Goal: Transaction & Acquisition: Purchase product/service

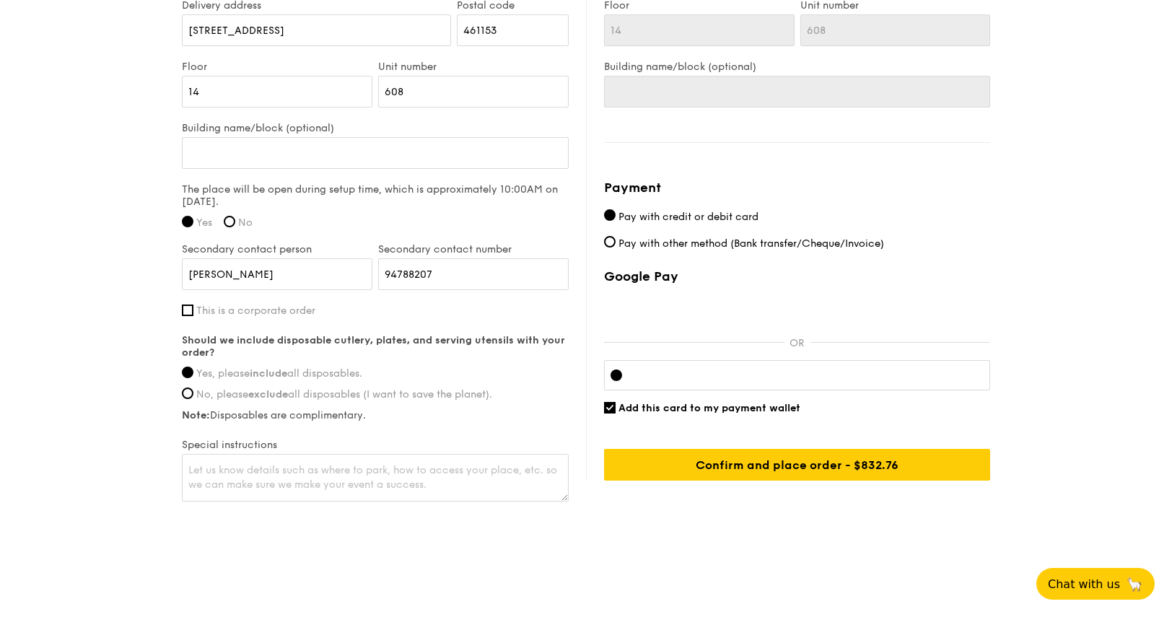
click at [825, 379] on div at bounding box center [797, 375] width 386 height 30
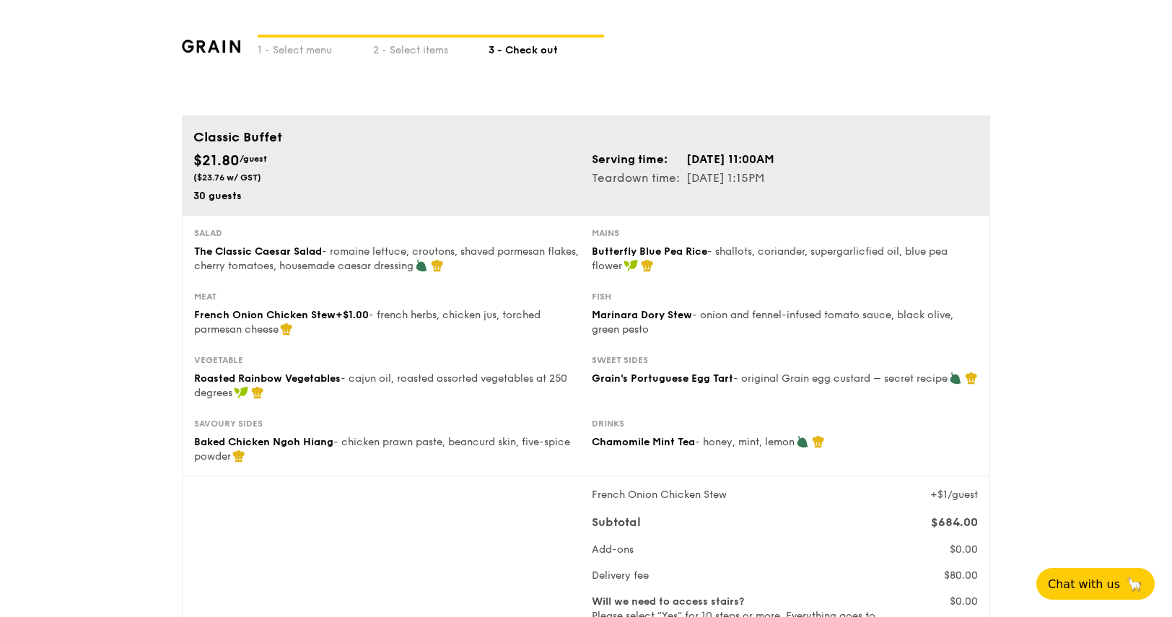
scroll to position [1, 0]
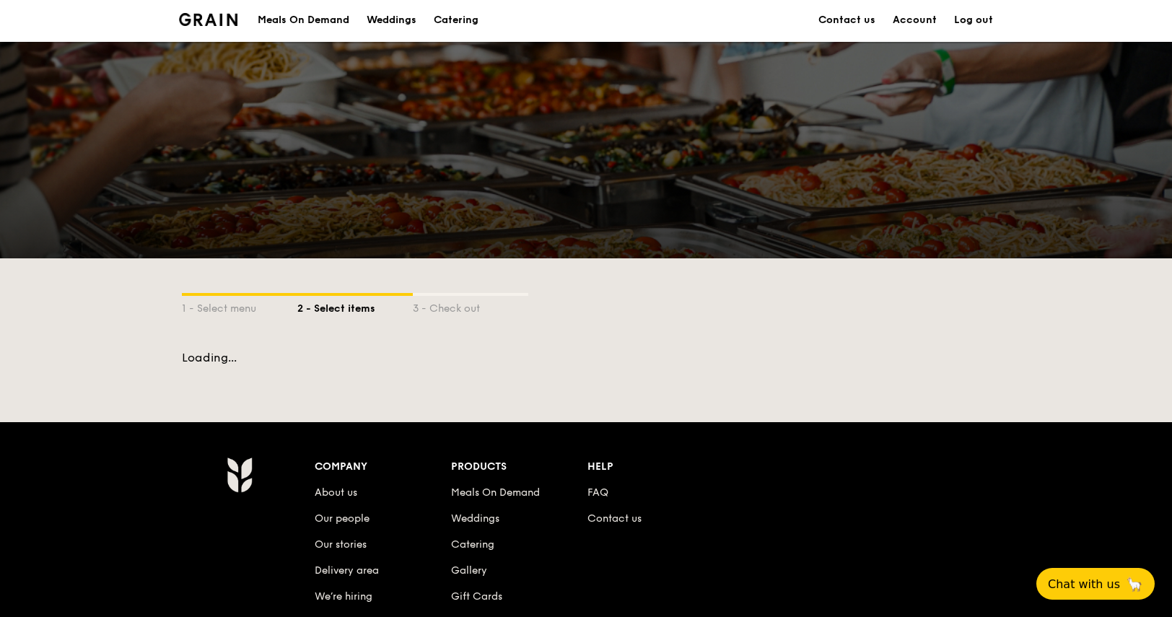
scroll to position [207, 0]
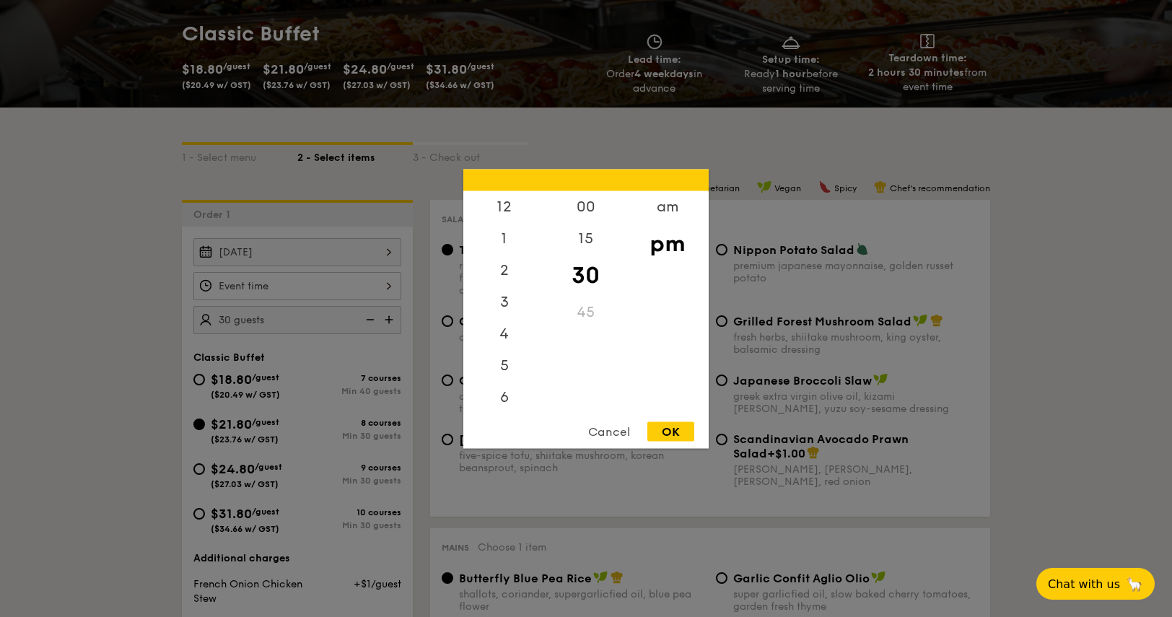
click at [277, 297] on div "12 1 2 3 4 5 6 7 8 9 10 11 00 15 30 45 am pm Cancel OK" at bounding box center [297, 286] width 208 height 28
click at [673, 206] on div "am" at bounding box center [667, 212] width 82 height 42
click at [504, 394] on div "11" at bounding box center [504, 400] width 82 height 42
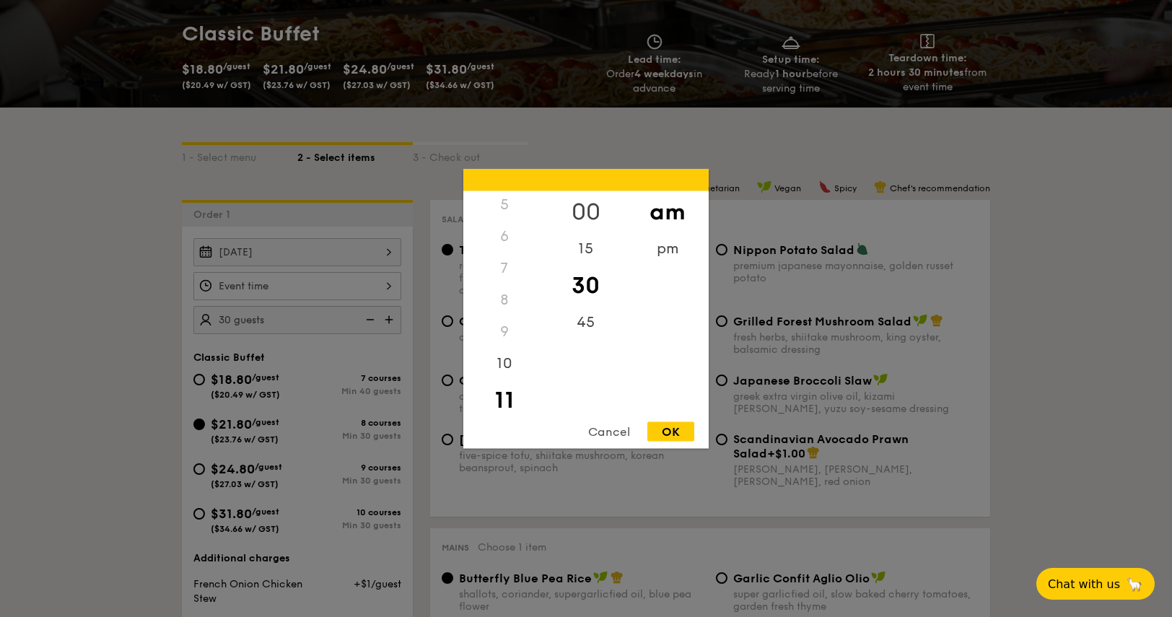
click at [597, 210] on div "00" at bounding box center [586, 212] width 82 height 42
click at [665, 439] on div "OK" at bounding box center [670, 430] width 47 height 19
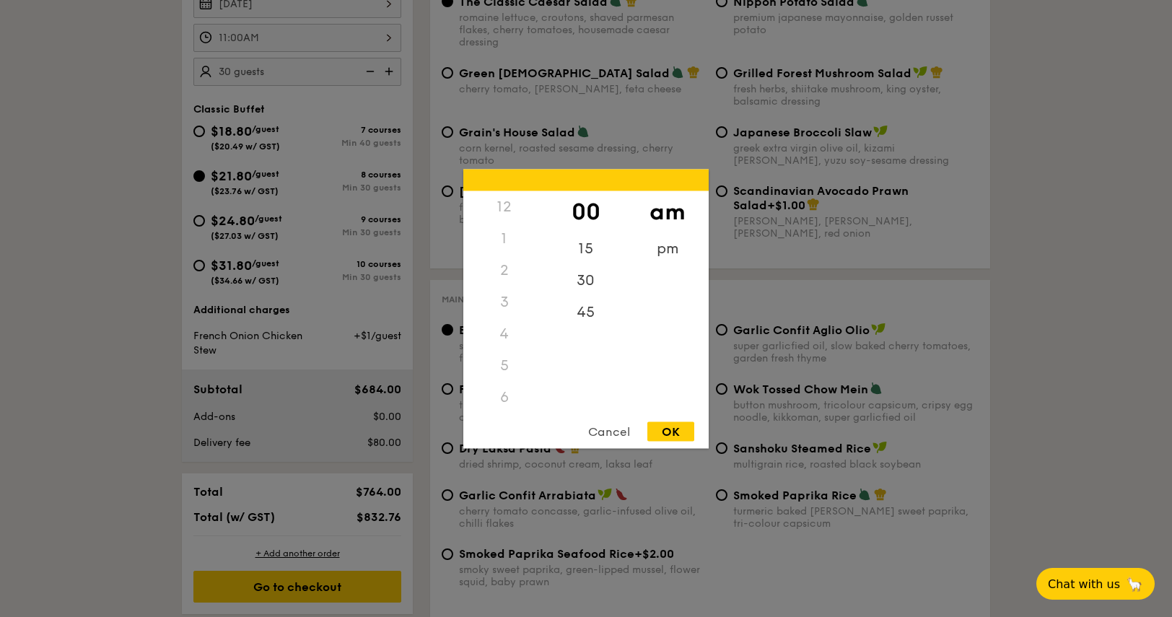
scroll to position [171, 0]
click at [268, 45] on div "11:00AM 12 1 2 3 4 5 6 7 8 9 10 11 00 15 30 45 am pm Cancel OK" at bounding box center [297, 38] width 208 height 28
click at [573, 285] on div "30" at bounding box center [586, 285] width 82 height 42
click at [667, 437] on div "OK" at bounding box center [670, 430] width 47 height 19
type input "11:30AM"
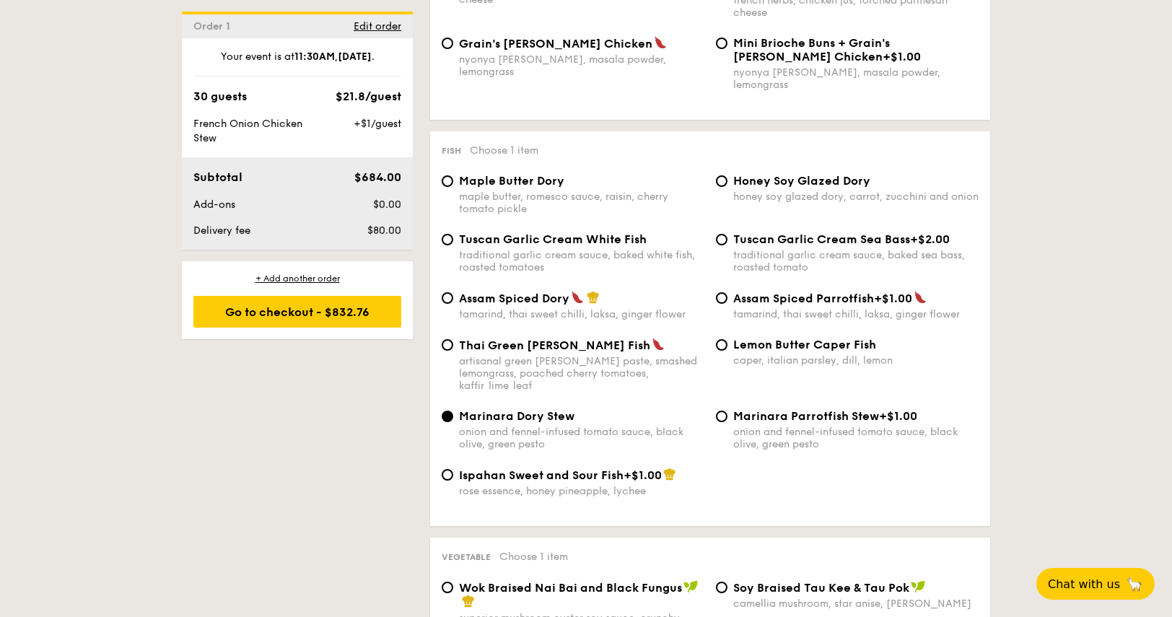
scroll to position [1341, 0]
click at [803, 354] on div "caper, italian parsley, dill, lemon" at bounding box center [855, 359] width 245 height 12
click at [727, 349] on input "Lemon Butter Caper Fish caper, italian parsley, dill, lemon" at bounding box center [722, 344] width 12 height 12
radio input "true"
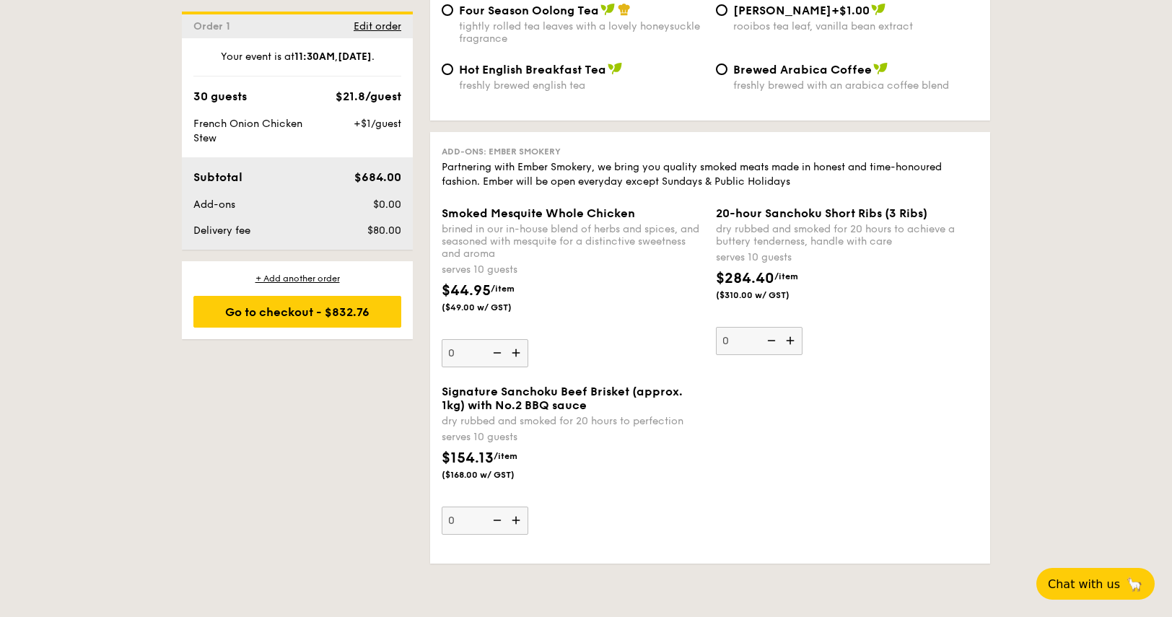
scroll to position [3085, 0]
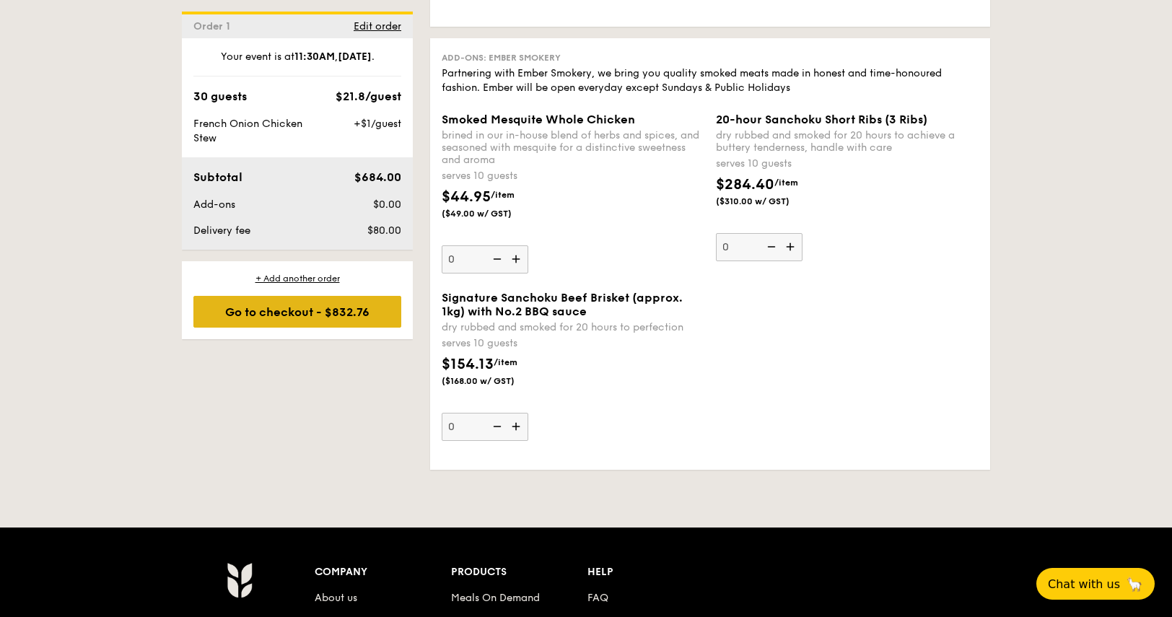
click at [331, 317] on div "Go to checkout - $832.76" at bounding box center [297, 312] width 208 height 32
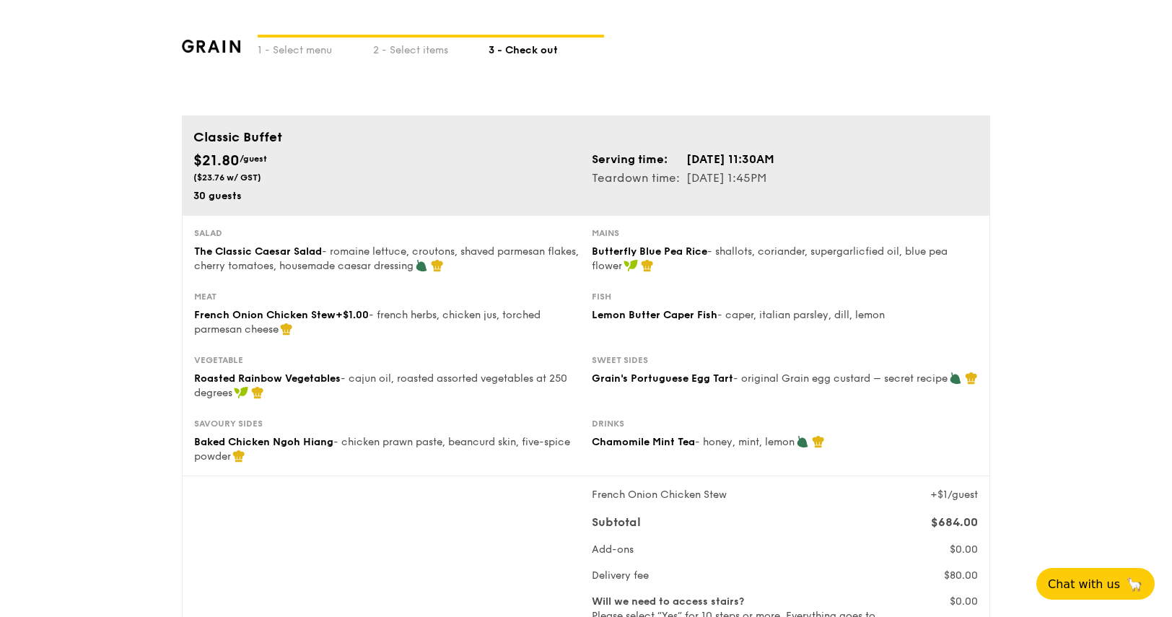
click at [765, 78] on div "1 - Select menu 2 - Select items 3 - Check out" at bounding box center [586, 57] width 808 height 115
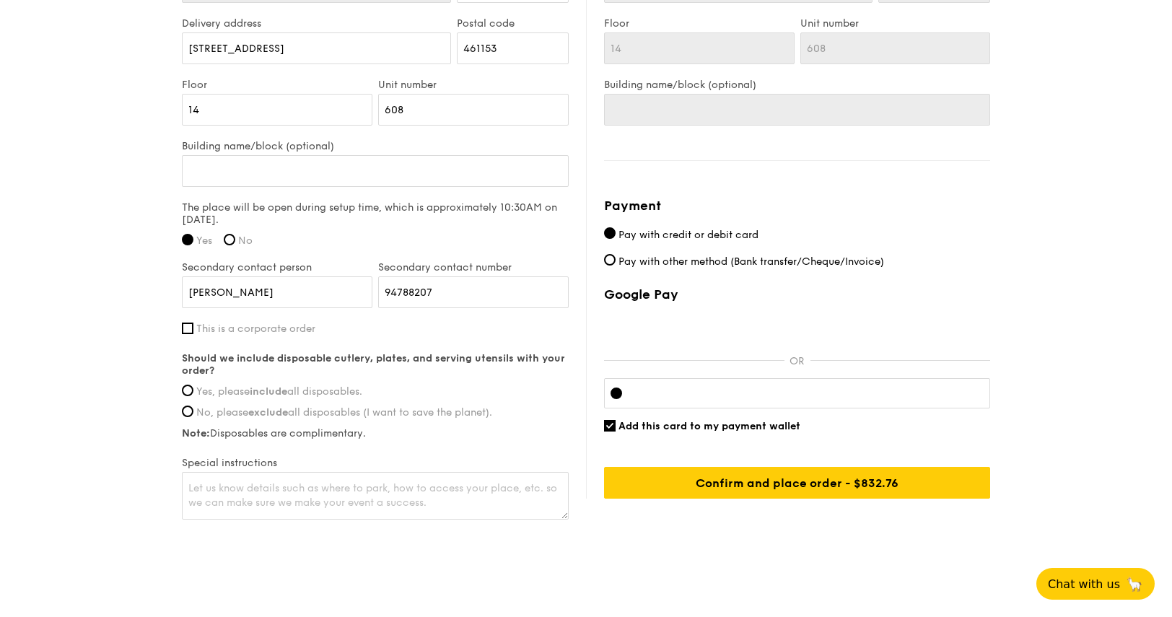
scroll to position [1046, 0]
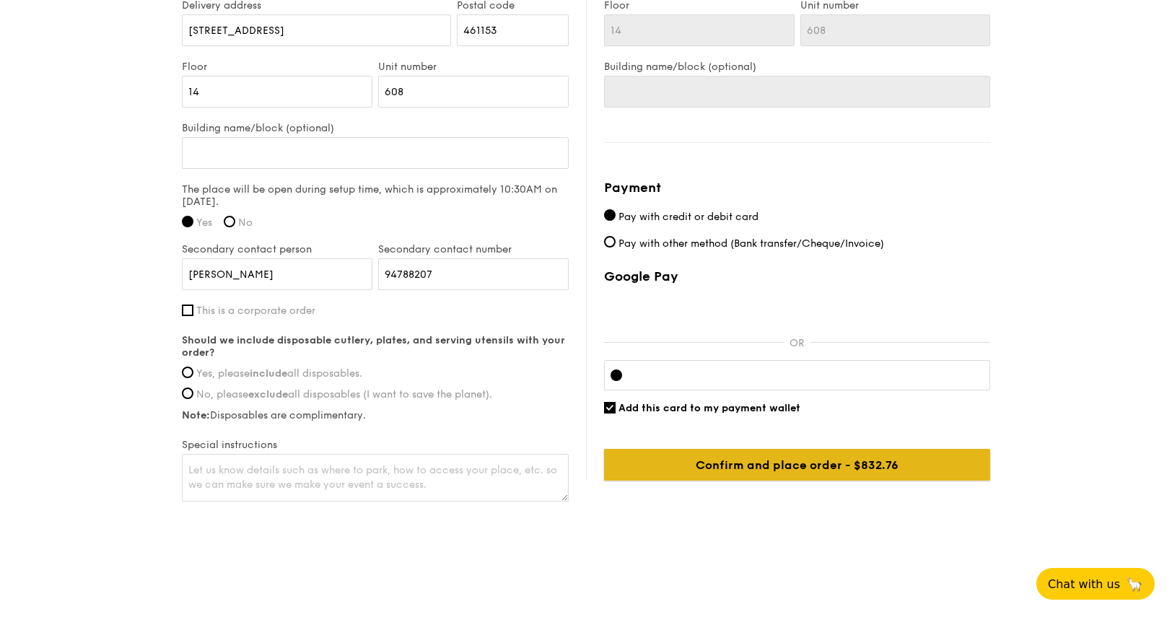
click at [788, 465] on input "Confirm and place order - $832.76" at bounding box center [797, 465] width 386 height 32
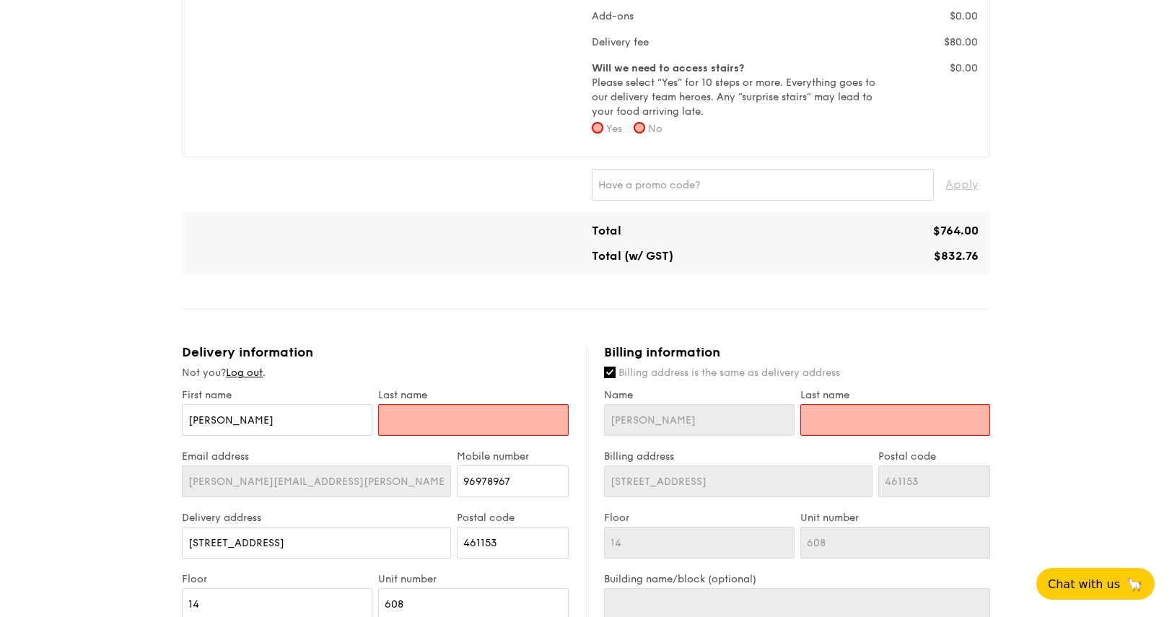
scroll to position [533, 0]
click at [645, 126] on input "No" at bounding box center [640, 129] width 12 height 12
radio input "true"
click at [460, 429] on input "text" at bounding box center [473, 421] width 191 height 32
type input "s"
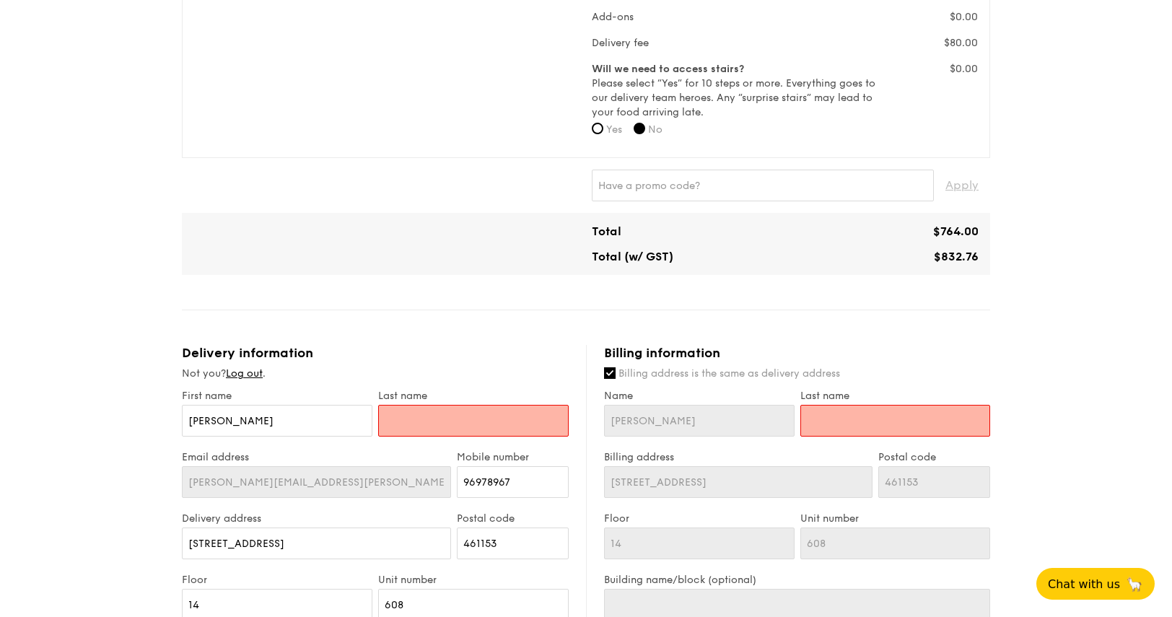
type input "s"
type input "S"
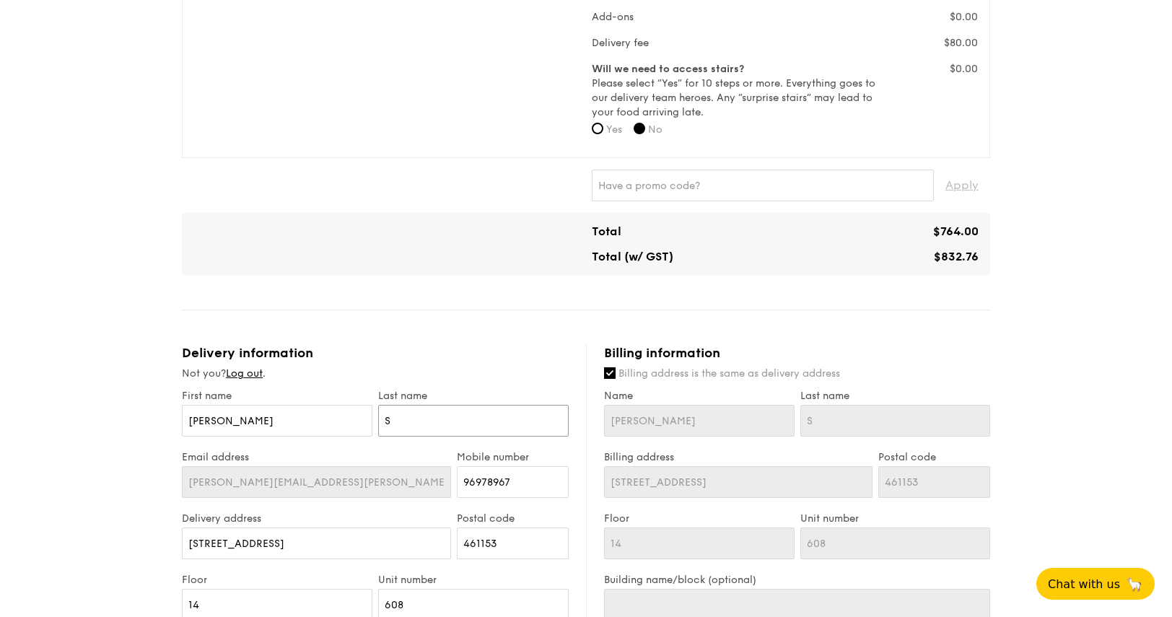
type input "Si"
type input "Sio"
type input "Si"
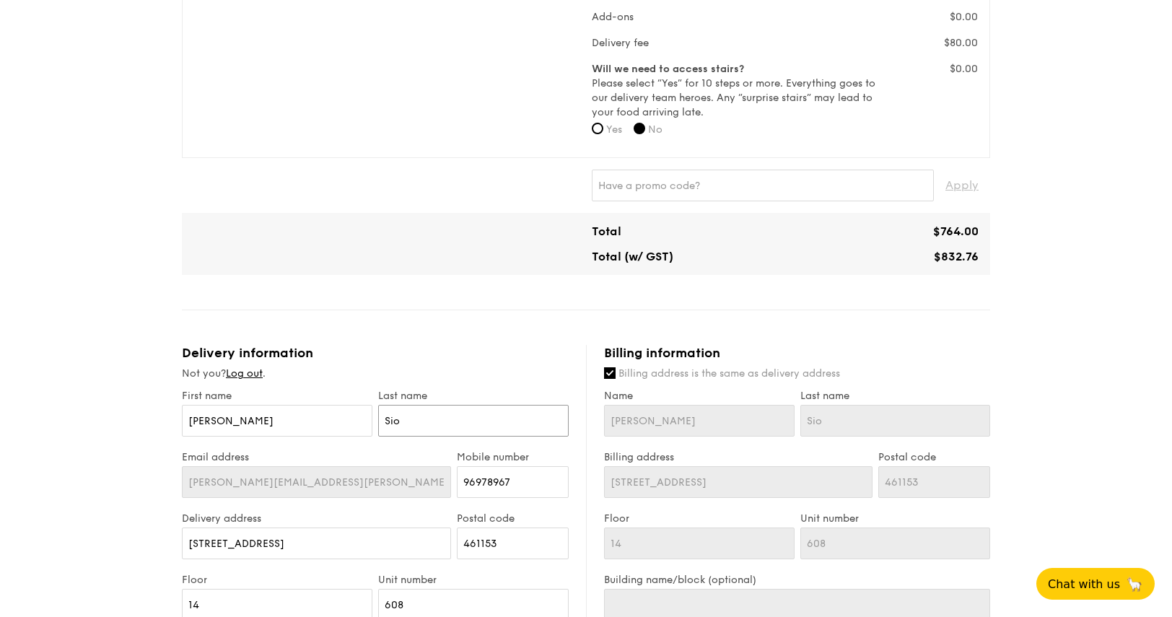
type input "Si"
type input "S"
click at [1014, 382] on div "1 - Select menu 2 - Select items 3 - Check out Classic Buffet $21.80 /guest ($2…" at bounding box center [586, 271] width 1172 height 1608
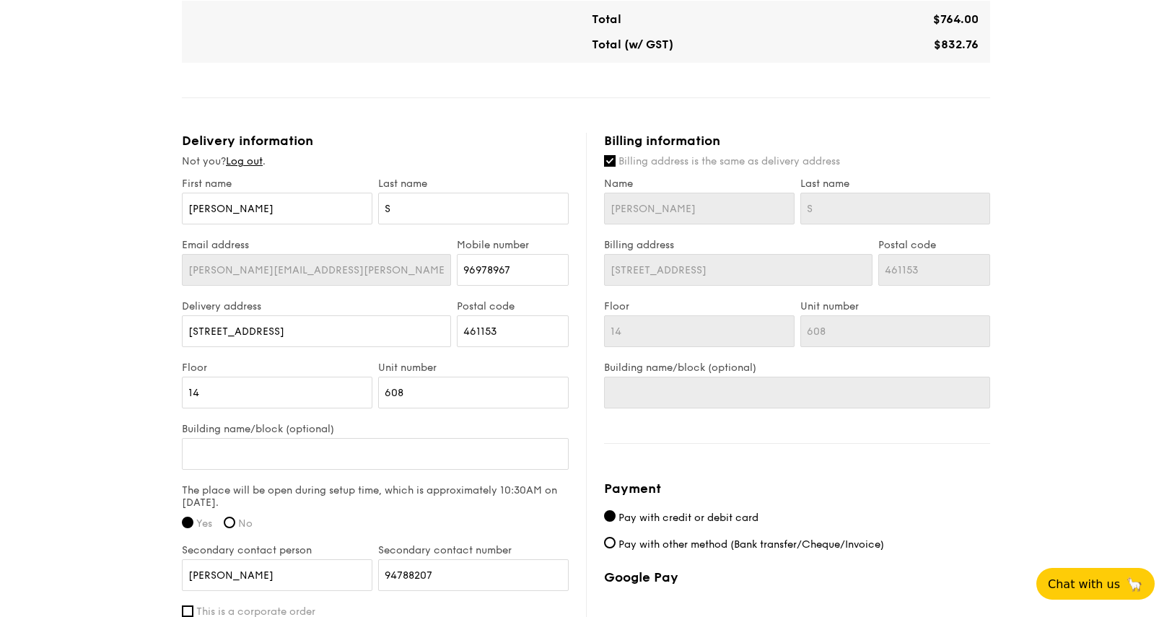
scroll to position [746, 0]
click at [406, 218] on input "S" at bounding box center [473, 207] width 191 height 32
type input "Si"
type input "Sio"
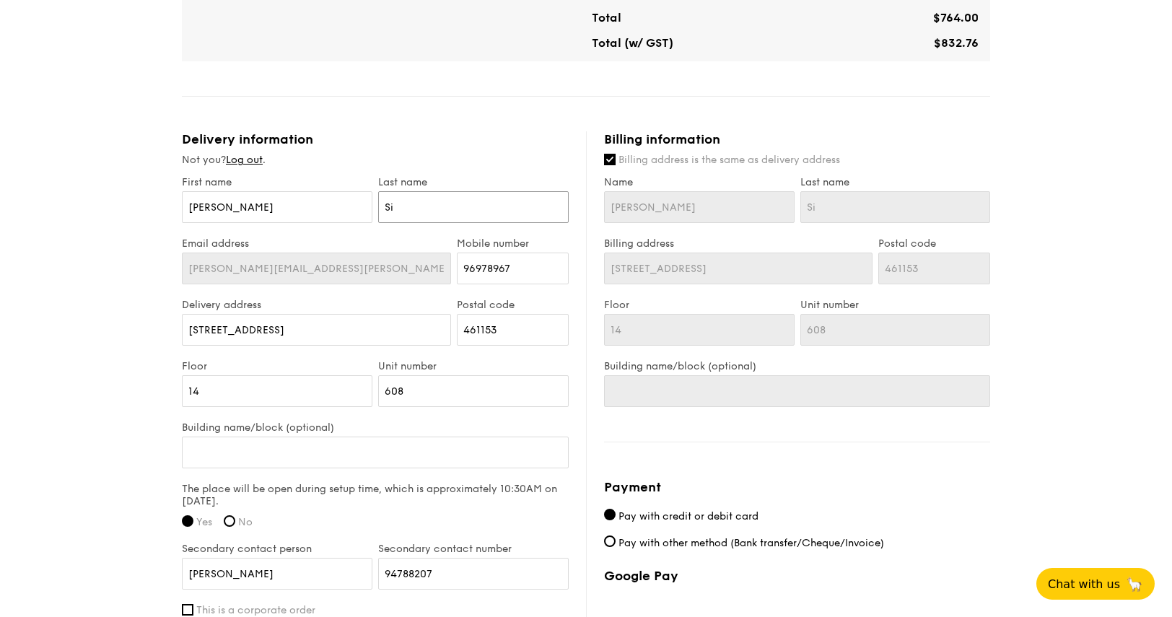
type input "Sio"
type input "Siow"
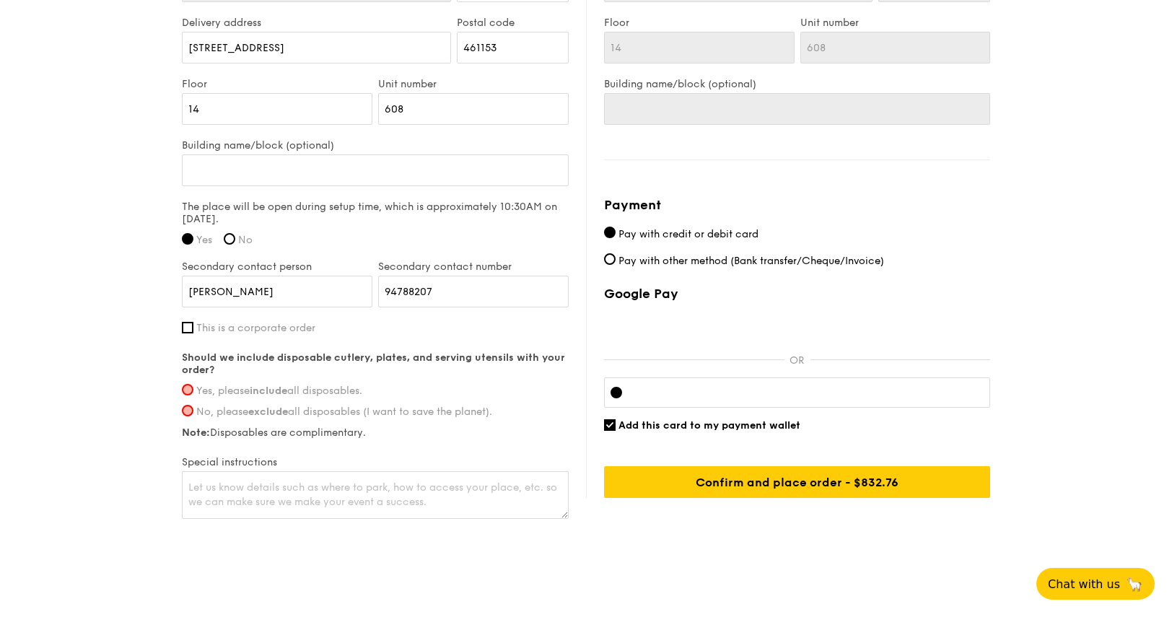
scroll to position [1046, 0]
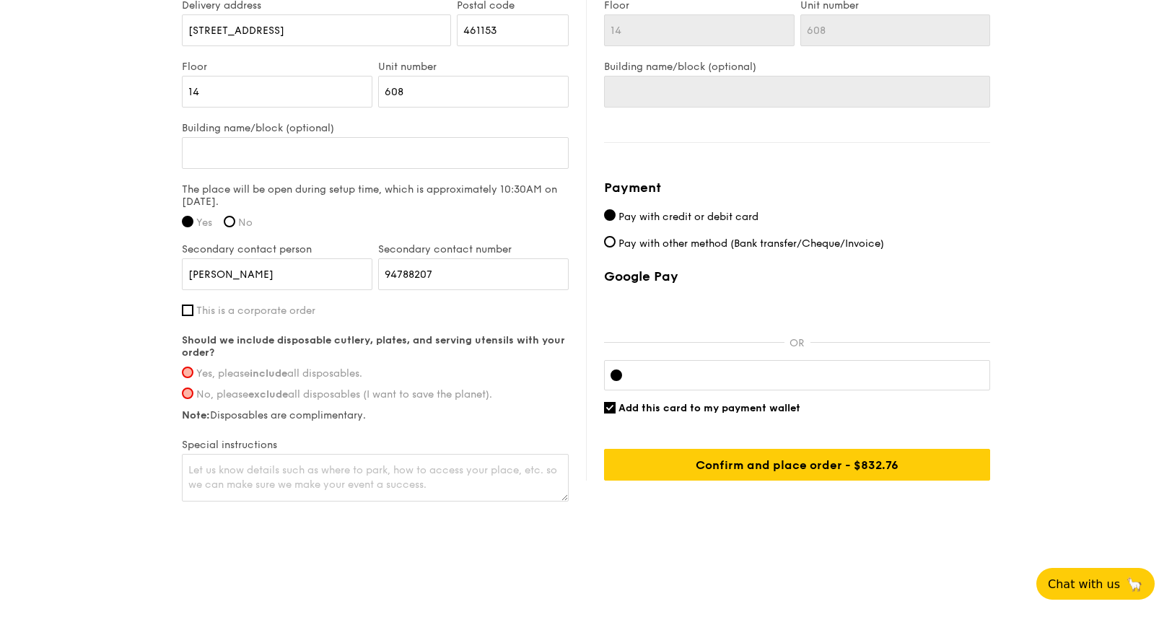
type input "Siow"
click at [190, 371] on input "Yes, please include all disposables." at bounding box center [188, 373] width 12 height 12
radio input "true"
click at [421, 477] on textarea at bounding box center [375, 478] width 387 height 48
type textarea "You can"
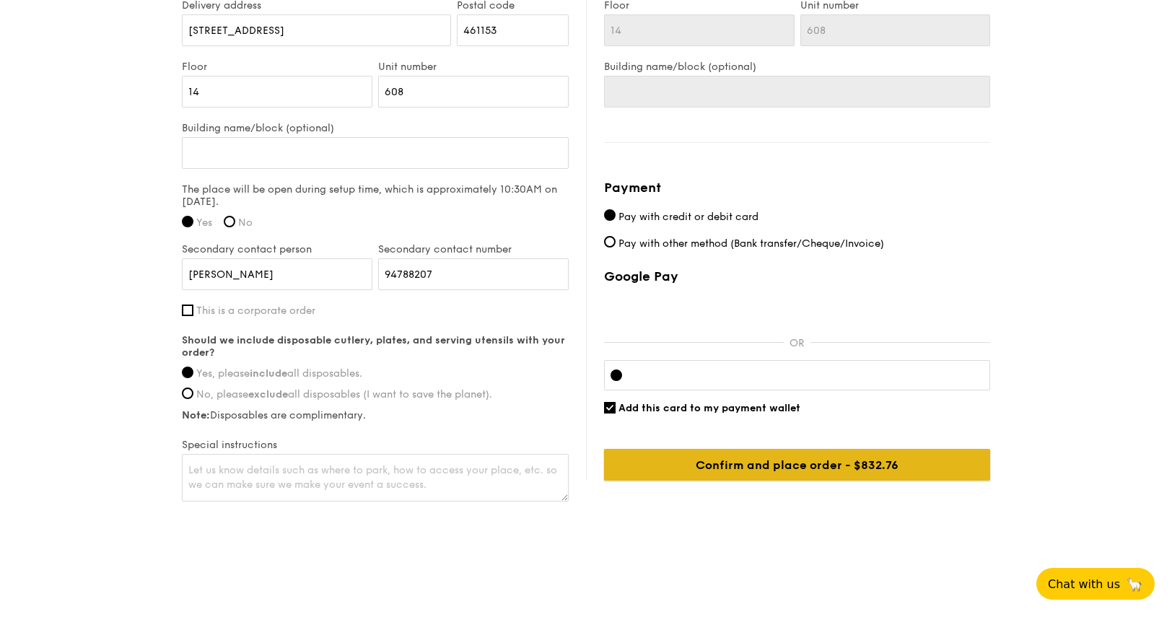
click at [725, 458] on input "Confirm and place order - $832.76" at bounding box center [797, 465] width 386 height 32
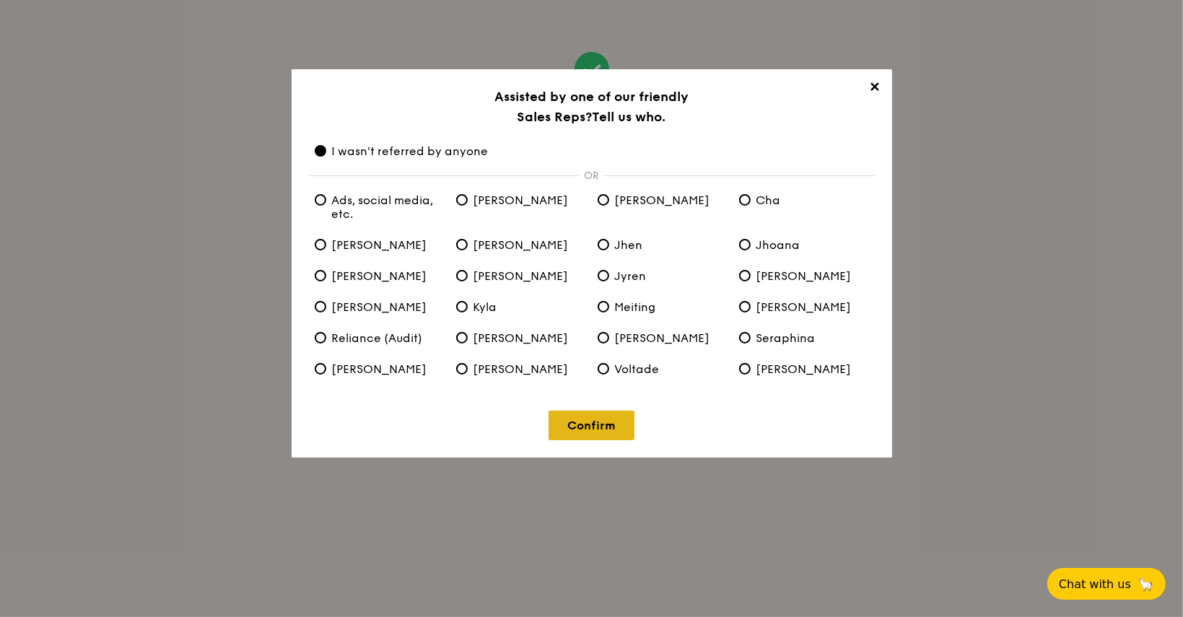
click at [577, 424] on link "Confirm" at bounding box center [591, 426] width 86 height 30
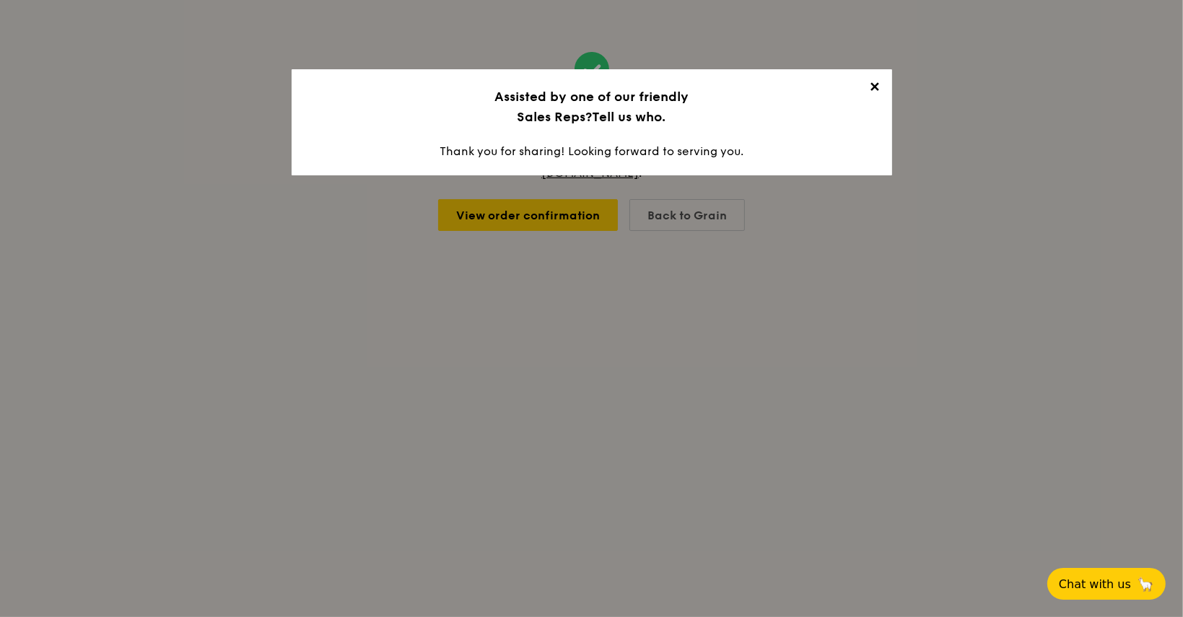
click at [875, 82] on span "✕" at bounding box center [874, 89] width 20 height 20
